Goal: Information Seeking & Learning: Learn about a topic

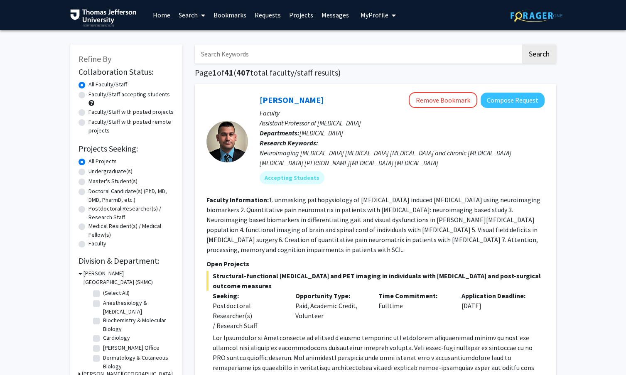
click at [330, 17] on link "Messages" at bounding box center [335, 14] width 36 height 29
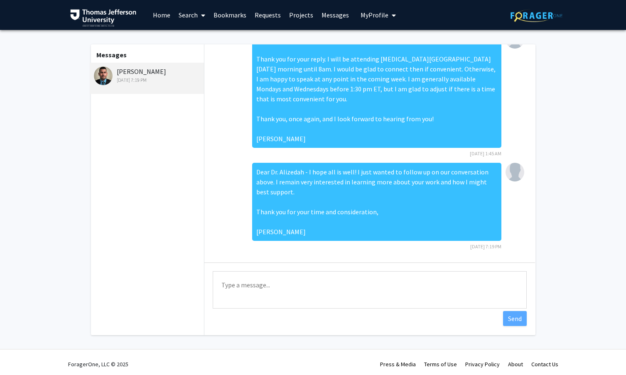
scroll to position [237, 0]
click at [160, 20] on link "Home" at bounding box center [162, 14] width 26 height 29
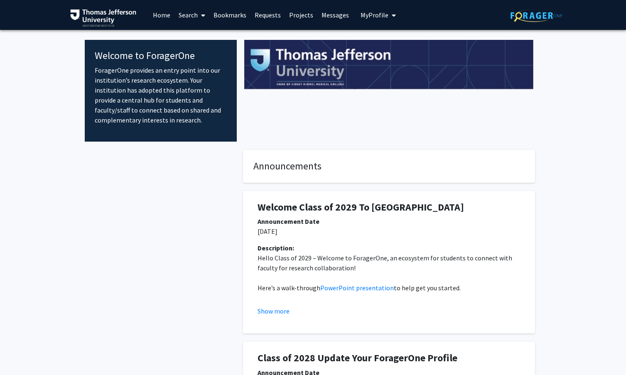
click at [196, 17] on link "Search" at bounding box center [192, 14] width 35 height 29
click at [201, 40] on span "Faculty/Staff" at bounding box center [205, 38] width 61 height 17
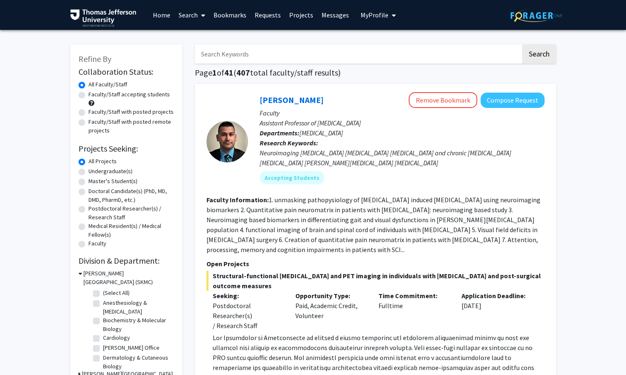
click at [105, 193] on label "Doctoral Candidate(s) (PhD, MD, DMD, PharmD, etc.)" at bounding box center [132, 195] width 86 height 17
click at [94, 192] on input "Doctoral Candidate(s) (PhD, MD, DMD, PharmD, etc.)" at bounding box center [91, 189] width 5 height 5
radio input "true"
click at [142, 321] on label "[MEDICAL_DATA]" at bounding box center [122, 321] width 39 height 9
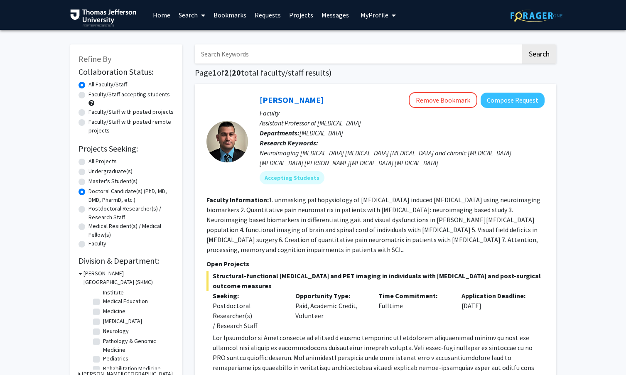
click at [108, 321] on input "[MEDICAL_DATA]" at bounding box center [105, 319] width 5 height 5
checkbox input "true"
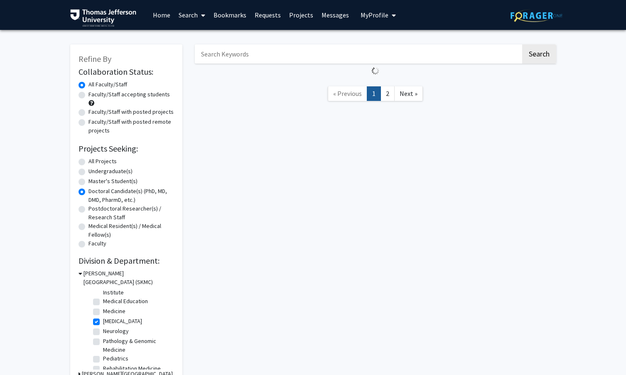
checkbox input "true"
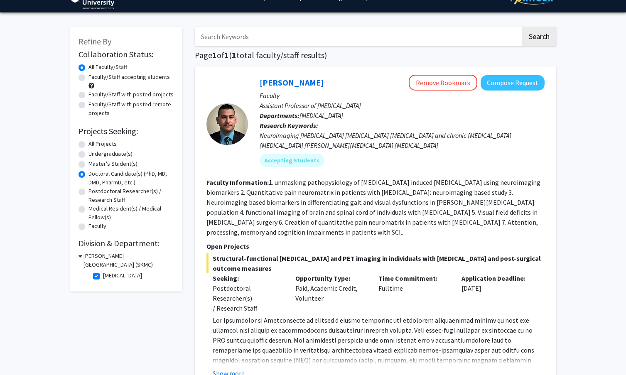
scroll to position [17, 0]
click at [103, 278] on label "[MEDICAL_DATA]" at bounding box center [122, 275] width 39 height 9
click at [103, 277] on input "[MEDICAL_DATA]" at bounding box center [105, 273] width 5 height 5
checkbox input "false"
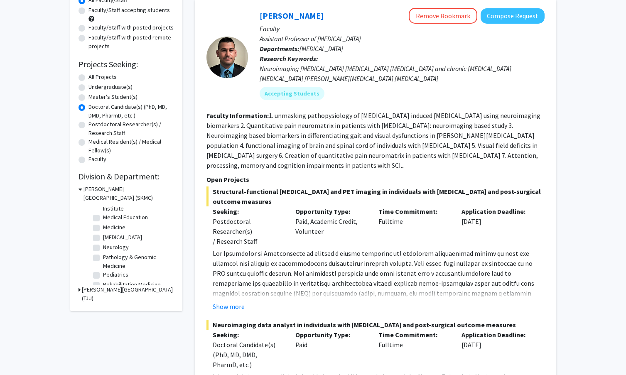
scroll to position [83, 0]
click at [116, 247] on label "Neurology" at bounding box center [116, 246] width 26 height 9
click at [108, 247] on input "Neurology" at bounding box center [105, 244] width 5 height 5
checkbox input "true"
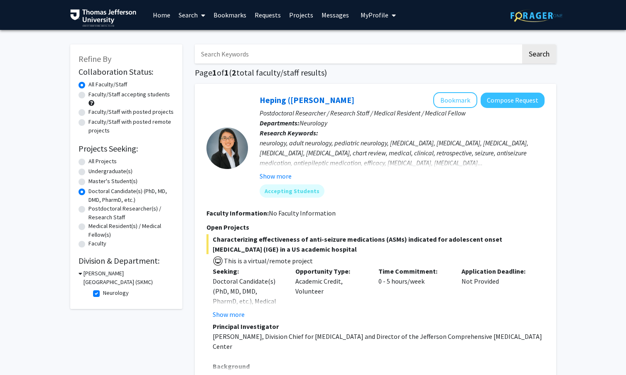
click at [103, 297] on label "Neurology" at bounding box center [116, 293] width 26 height 9
click at [103, 294] on input "Neurology" at bounding box center [105, 291] width 5 height 5
checkbox input "false"
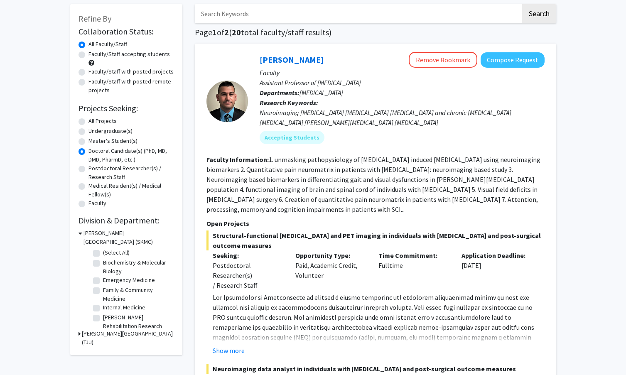
scroll to position [48, 0]
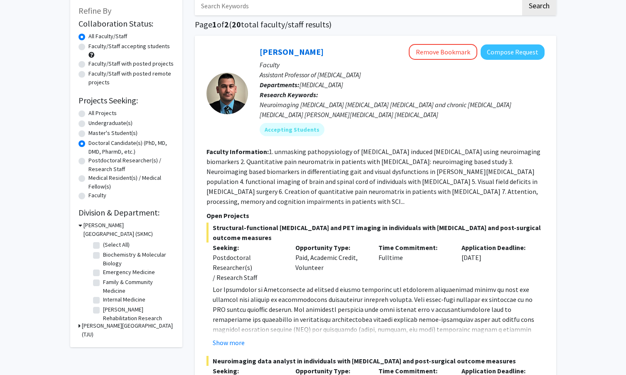
click at [143, 272] on label "Emergency Medicine" at bounding box center [129, 272] width 52 height 9
click at [108, 272] on input "Emergency Medicine" at bounding box center [105, 270] width 5 height 5
checkbox input "true"
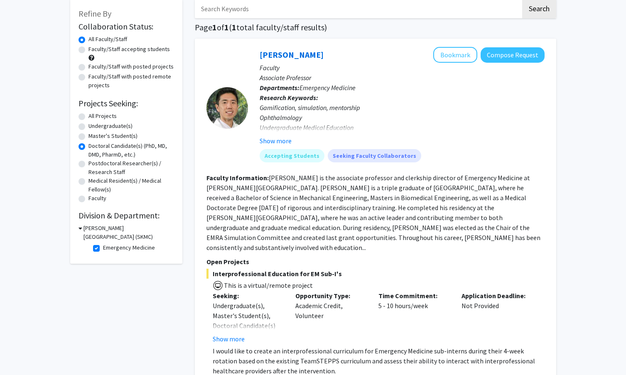
scroll to position [36, 0]
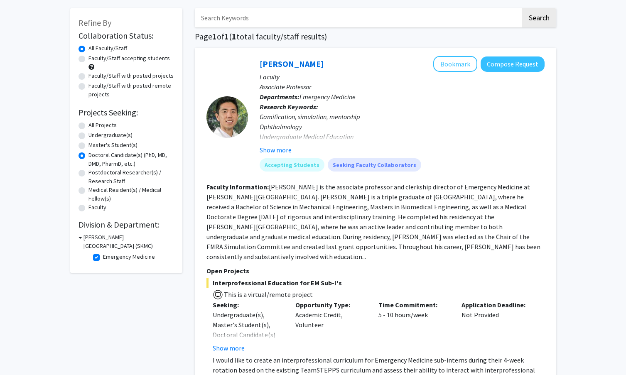
click at [103, 257] on label "Emergency Medicine" at bounding box center [129, 257] width 52 height 9
click at [103, 257] on input "Emergency Medicine" at bounding box center [105, 255] width 5 height 5
checkbox input "false"
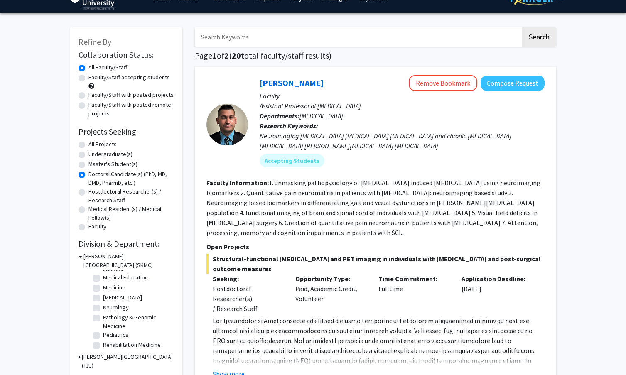
scroll to position [89, 0]
click at [81, 359] on div "[PERSON_NAME][GEOGRAPHIC_DATA] (TJU)" at bounding box center [127, 361] width 96 height 17
click at [79, 358] on icon at bounding box center [80, 357] width 2 height 9
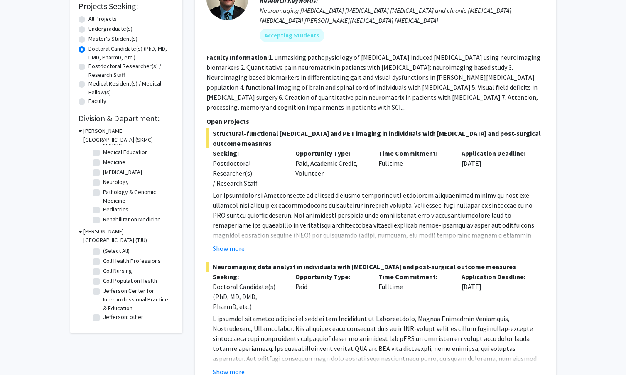
scroll to position [143, 0]
click at [117, 257] on label "Coll Health Professions" at bounding box center [132, 261] width 58 height 9
click at [108, 257] on input "Coll Health Professions" at bounding box center [105, 259] width 5 height 5
checkbox input "true"
